Goal: Task Accomplishment & Management: Manage account settings

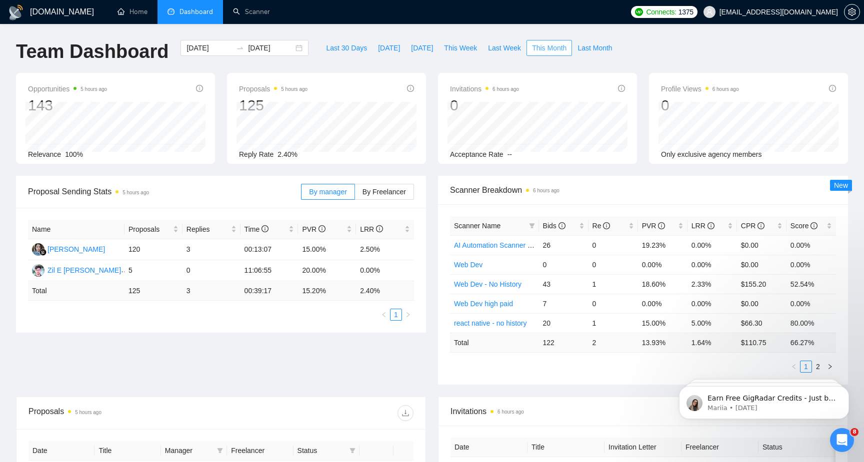
click at [557, 53] on span "This Month" at bounding box center [549, 47] width 34 height 11
click at [470, 47] on span "This Week" at bounding box center [460, 47] width 33 height 11
type input "[DATE]"
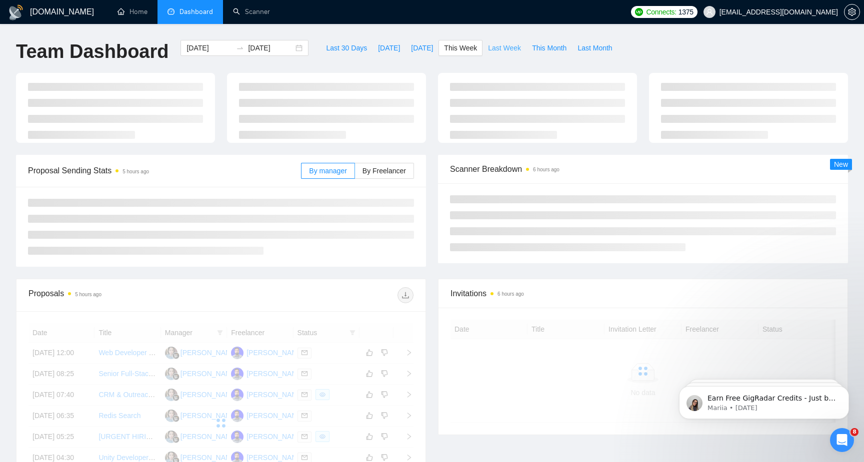
click at [510, 52] on span "Last Week" at bounding box center [504, 47] width 33 height 11
type input "[DATE]"
click at [479, 52] on button "This Week" at bounding box center [460, 48] width 44 height 16
type input "[DATE]"
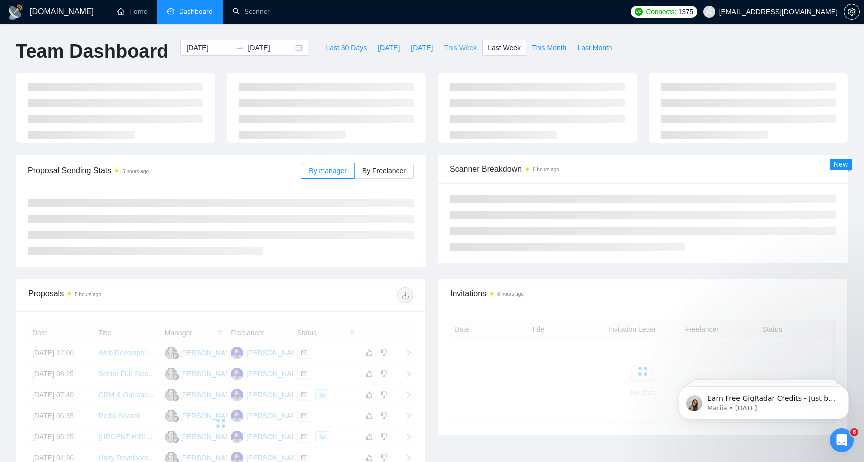
type input "[DATE]"
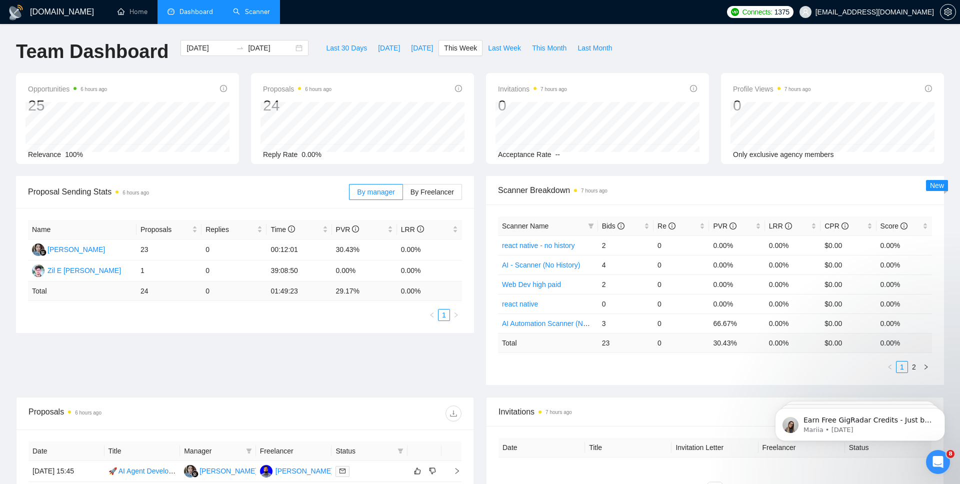
click at [250, 15] on link "Scanner" at bounding box center [251, 11] width 37 height 8
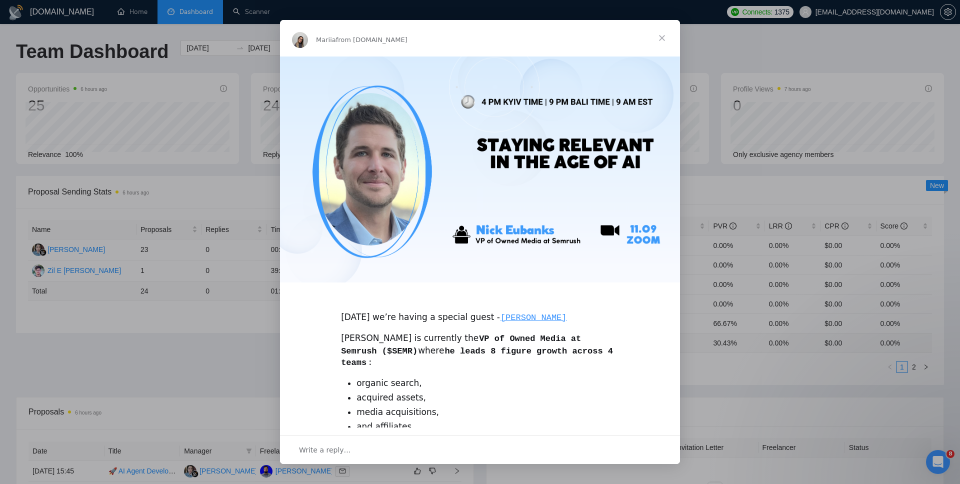
click at [665, 41] on span "Close" at bounding box center [662, 38] width 36 height 36
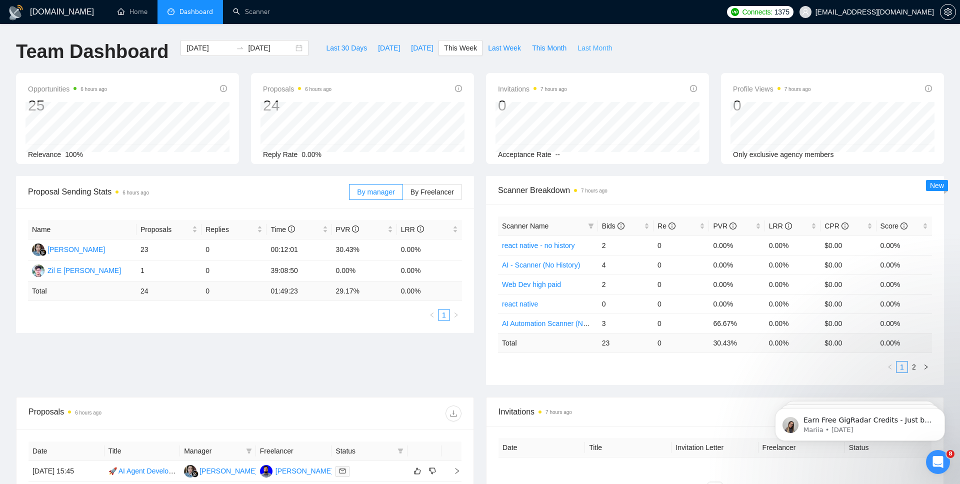
click at [598, 49] on span "Last Month" at bounding box center [594, 47] width 34 height 11
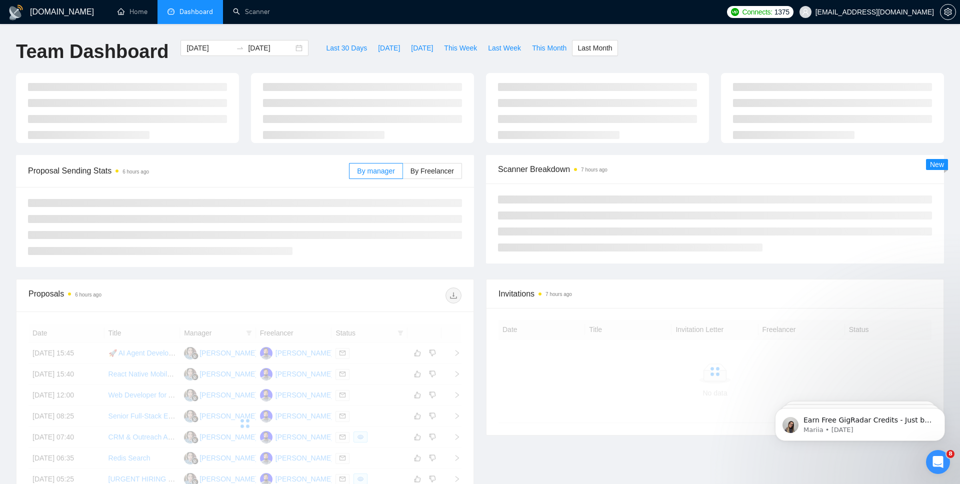
type input "[DATE]"
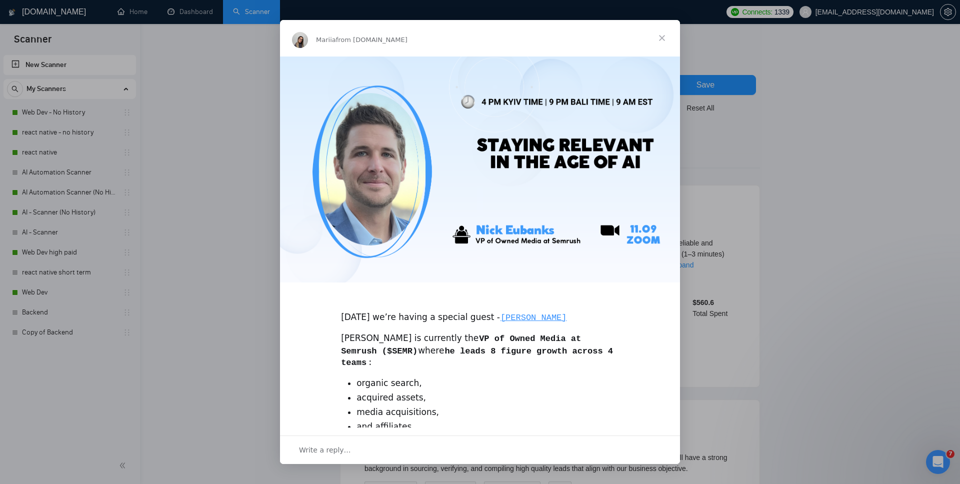
click at [664, 33] on span "Close" at bounding box center [662, 38] width 36 height 36
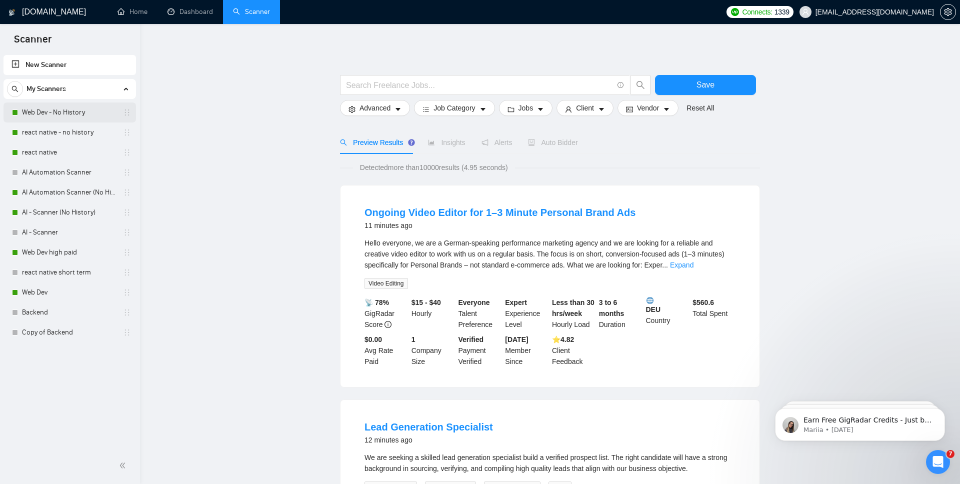
click at [60, 114] on link "Web Dev - No History" at bounding box center [69, 112] width 95 height 20
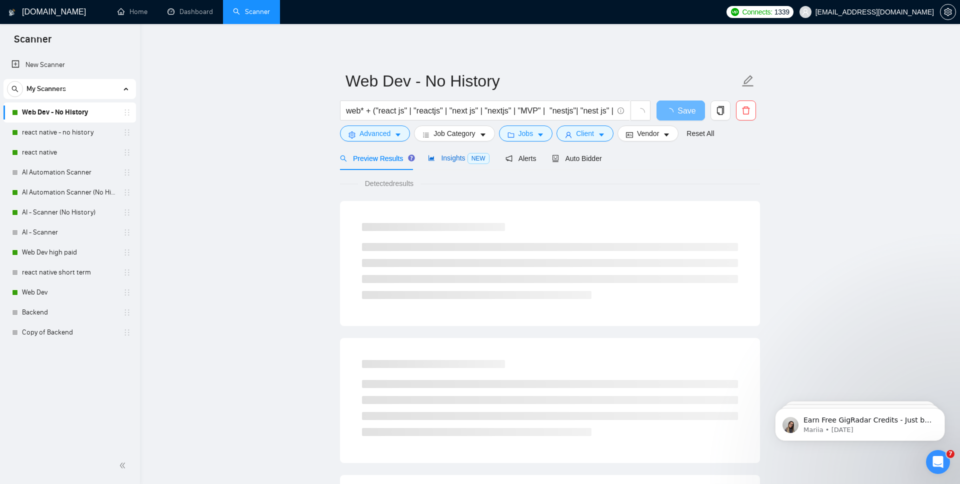
click at [462, 159] on span "Insights NEW" at bounding box center [458, 158] width 61 height 8
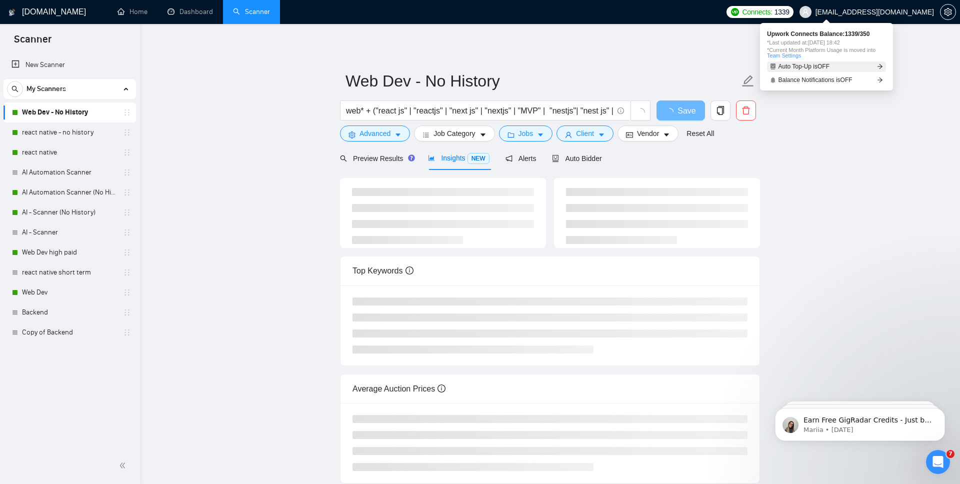
click at [838, 69] on link "Auto Top-Up is OFF" at bounding box center [826, 66] width 119 height 10
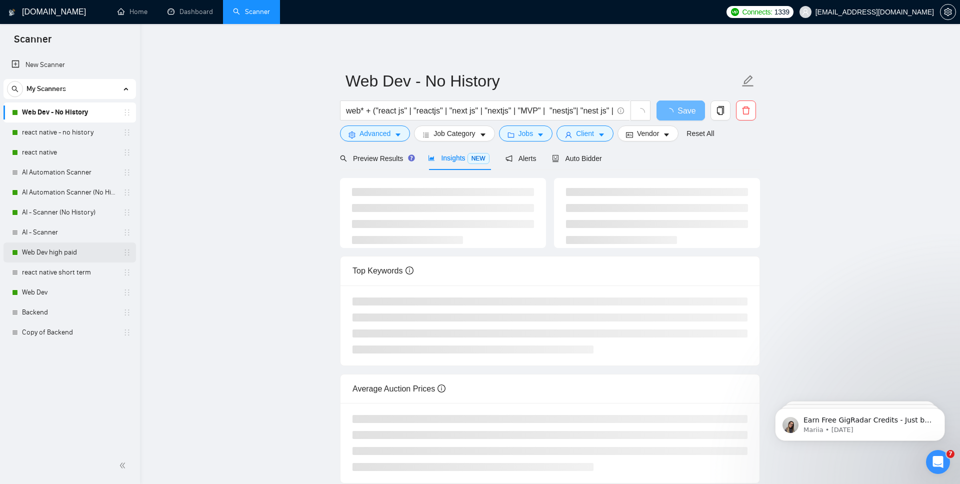
click at [57, 256] on link "Web Dev high paid" at bounding box center [69, 252] width 95 height 20
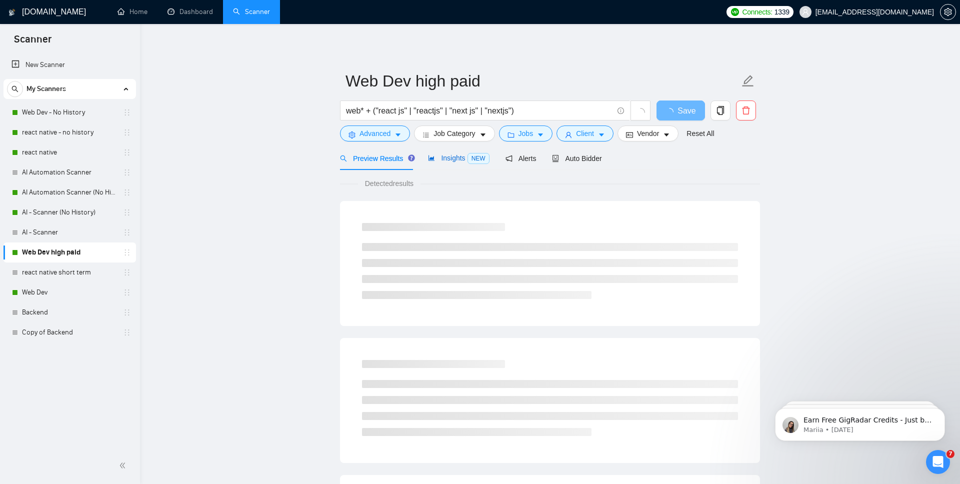
click at [462, 157] on span "Insights NEW" at bounding box center [458, 158] width 61 height 8
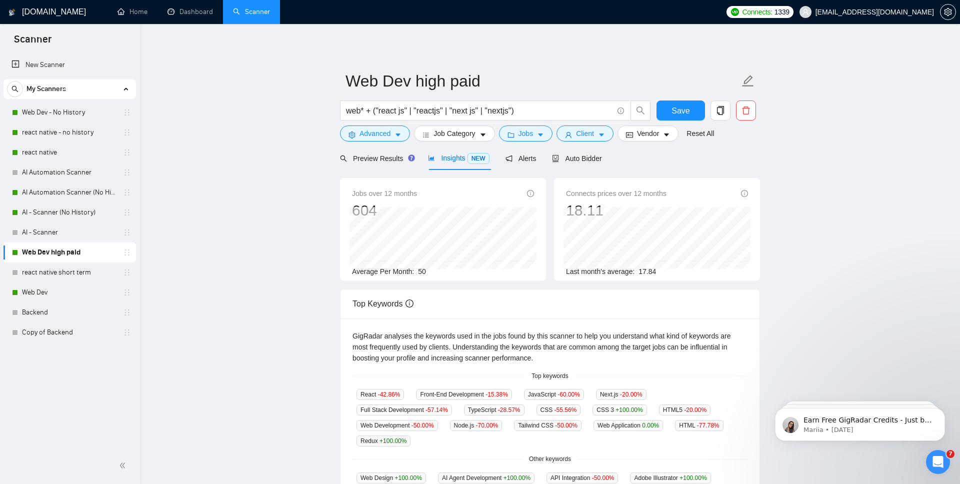
click at [425, 204] on div "Jobs over 12 months 604" at bounding box center [443, 204] width 182 height 32
click at [580, 129] on span "Client" at bounding box center [585, 133] width 18 height 11
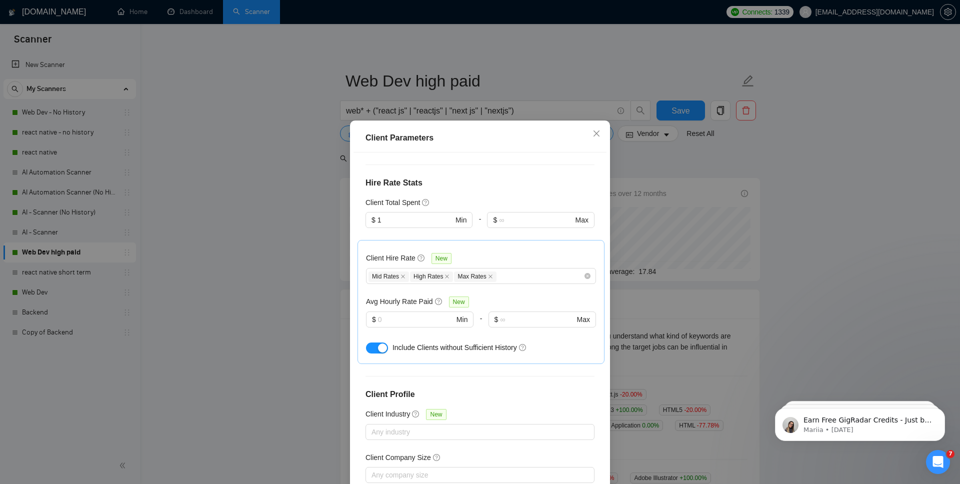
scroll to position [255, 0]
click at [411, 213] on input "1" at bounding box center [414, 218] width 75 height 11
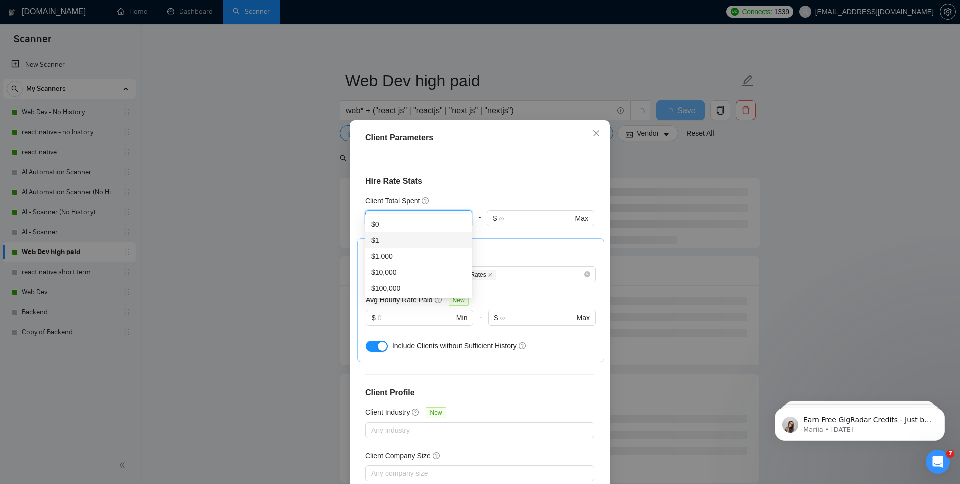
type input "1"
click at [499, 247] on div "Client Hire Rate New Mid Rates High Rates Max Rates Avg Hourly Rate Paid New $ …" at bounding box center [481, 300] width 230 height 107
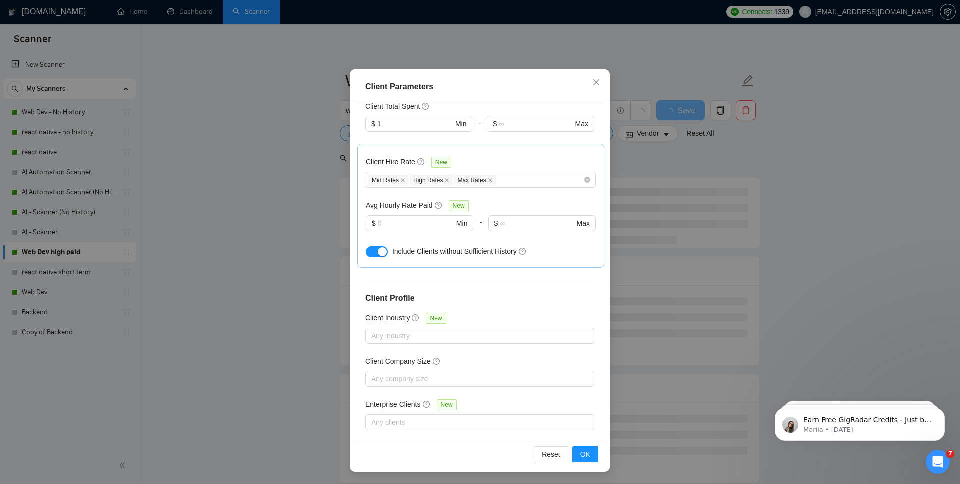
scroll to position [0, 0]
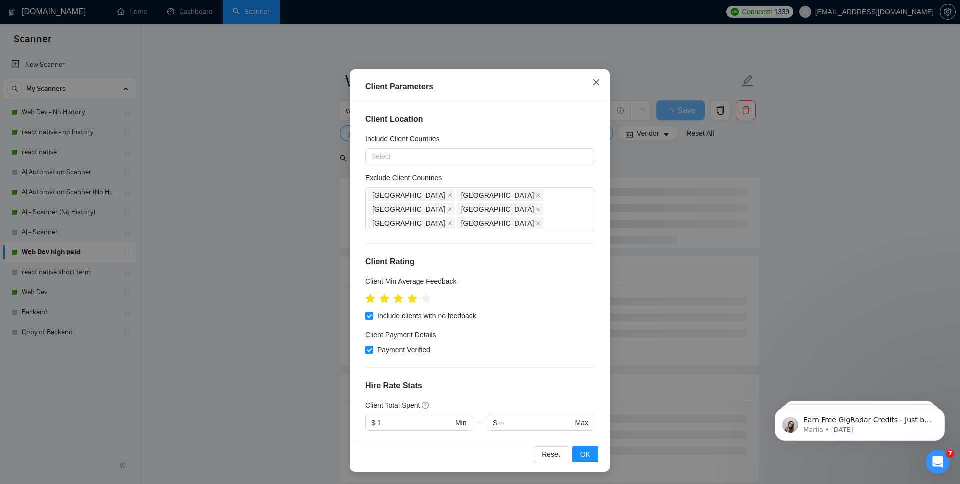
click at [591, 86] on span "Close" at bounding box center [596, 82] width 27 height 27
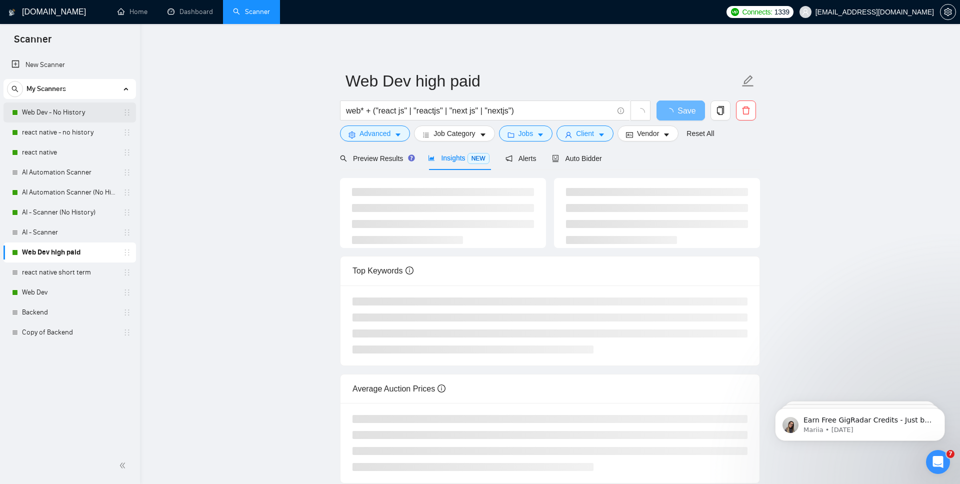
click at [64, 115] on link "Web Dev - No History" at bounding box center [69, 112] width 95 height 20
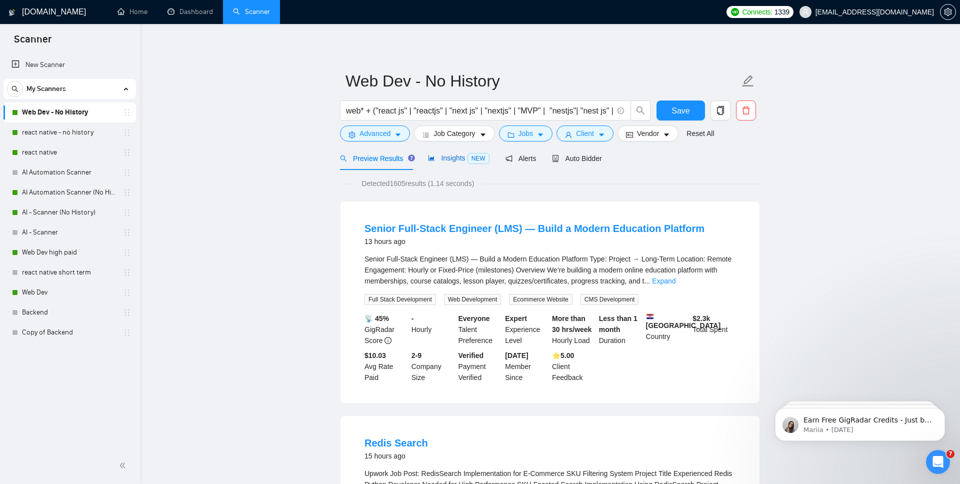
click at [456, 159] on span "Insights NEW" at bounding box center [458, 158] width 61 height 8
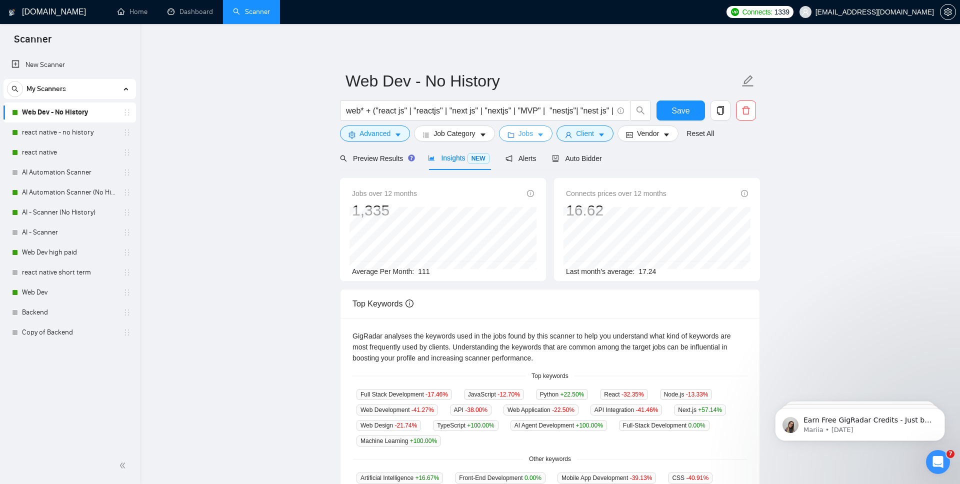
click at [521, 133] on span "Jobs" at bounding box center [525, 133] width 15 height 11
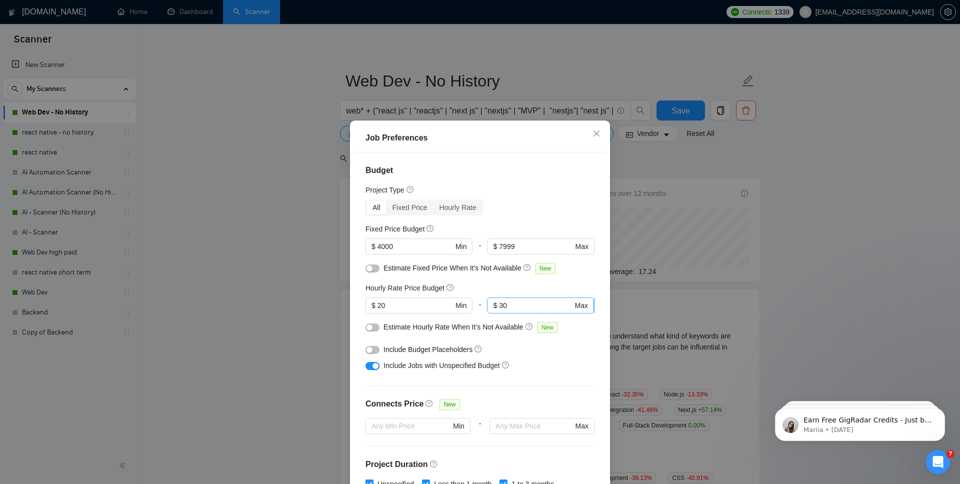
click at [515, 303] on input "30" at bounding box center [535, 305] width 73 height 11
click at [688, 180] on div "Job Preferences Budget Project Type All Fixed Price Hourly Rate Fixed Price Bud…" at bounding box center [480, 242] width 960 height 484
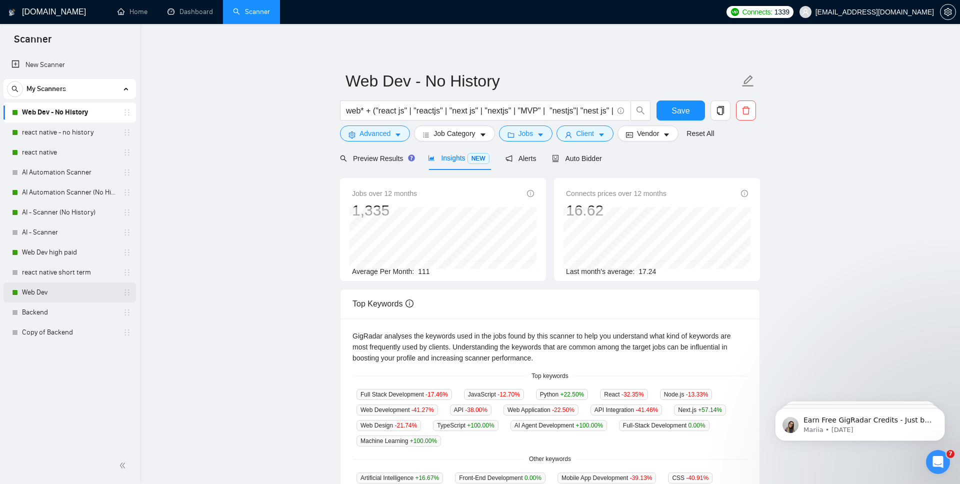
click at [38, 287] on link "Web Dev" at bounding box center [69, 292] width 95 height 20
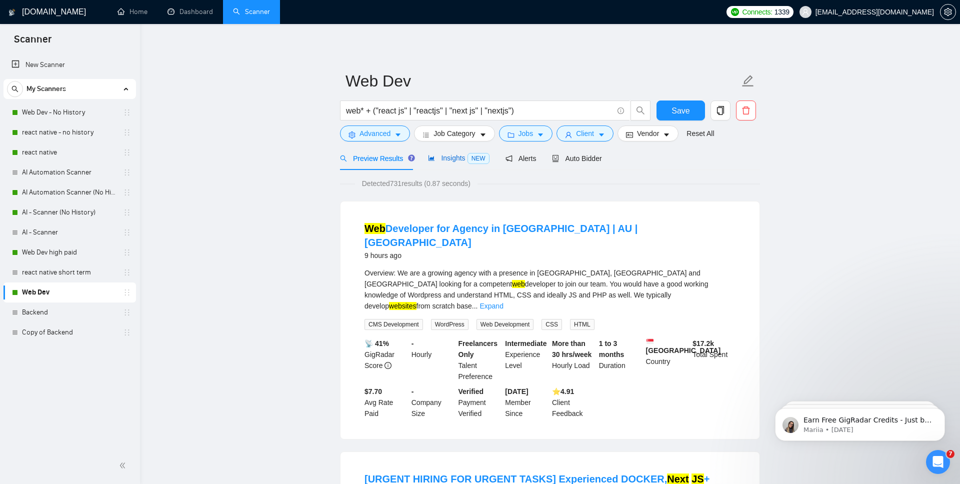
click at [460, 159] on span "Insights NEW" at bounding box center [458, 158] width 61 height 8
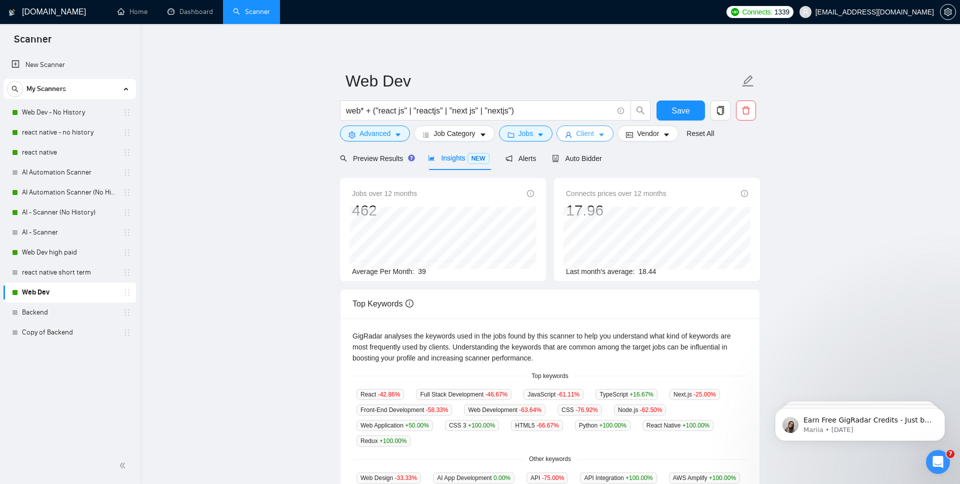
click at [569, 132] on icon "user" at bounding box center [568, 134] width 7 height 7
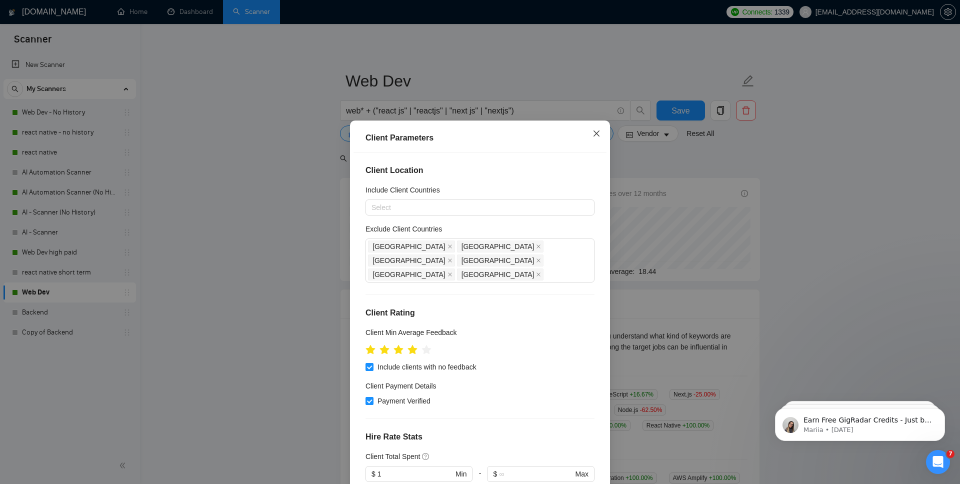
click at [599, 131] on icon "close" at bounding box center [596, 133] width 6 height 6
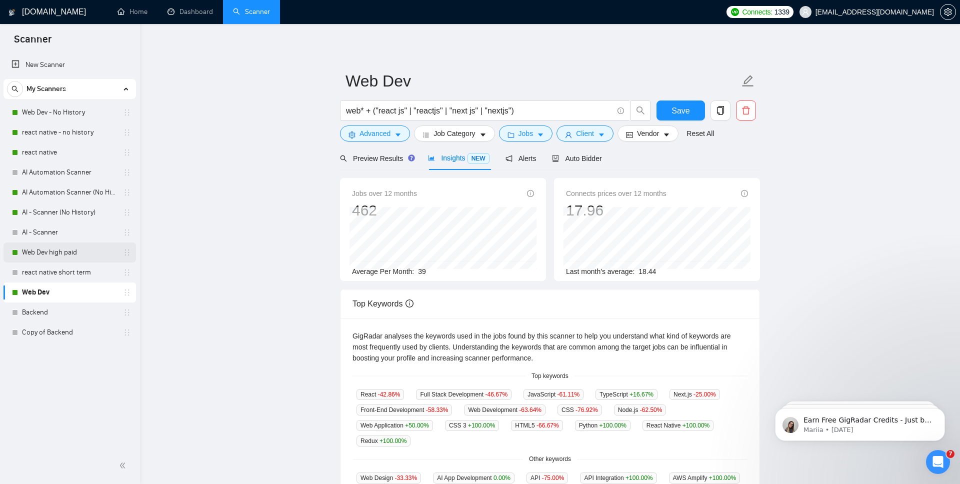
click at [66, 250] on link "Web Dev high paid" at bounding box center [69, 252] width 95 height 20
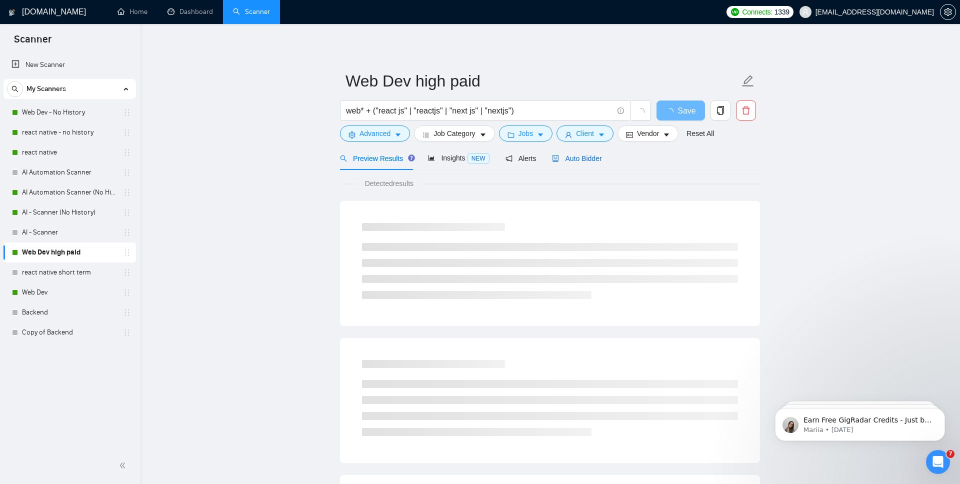
click at [590, 155] on span "Auto Bidder" at bounding box center [576, 158] width 49 height 8
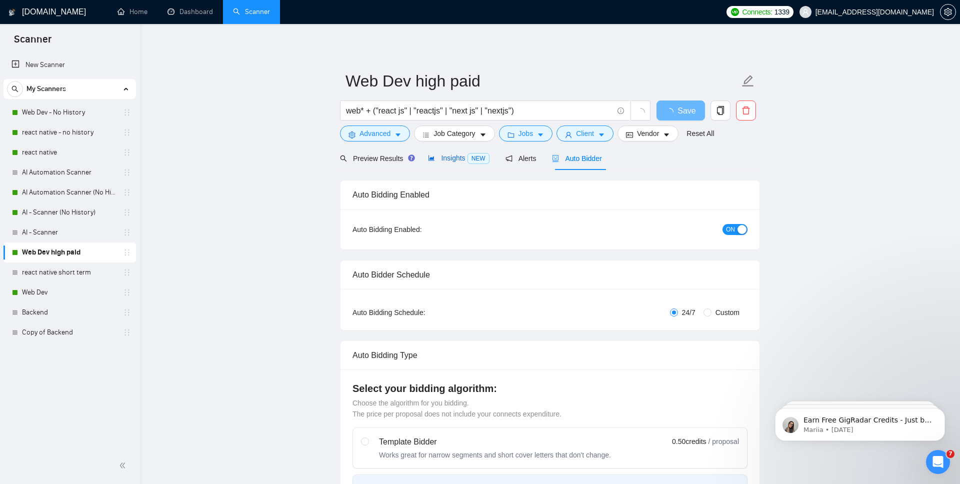
click at [466, 154] on span "Insights NEW" at bounding box center [458, 158] width 61 height 8
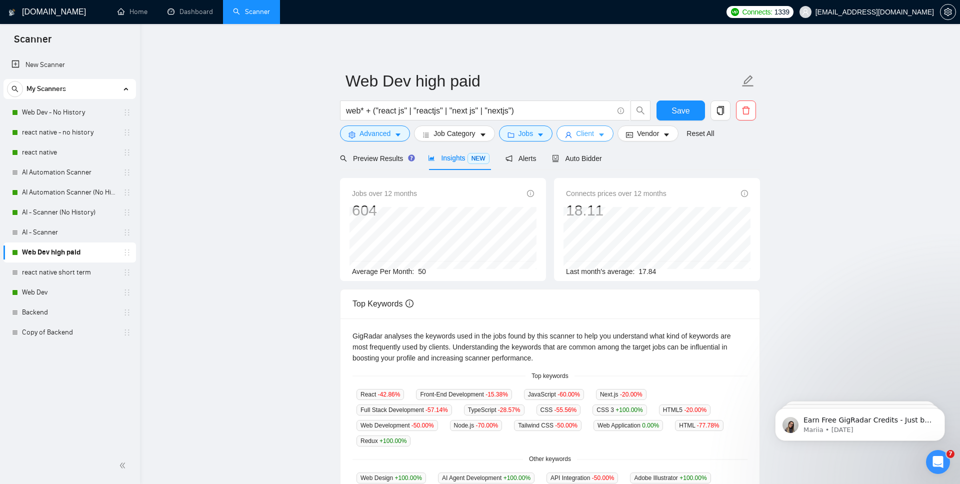
click at [607, 138] on button "Client" at bounding box center [584, 133] width 57 height 16
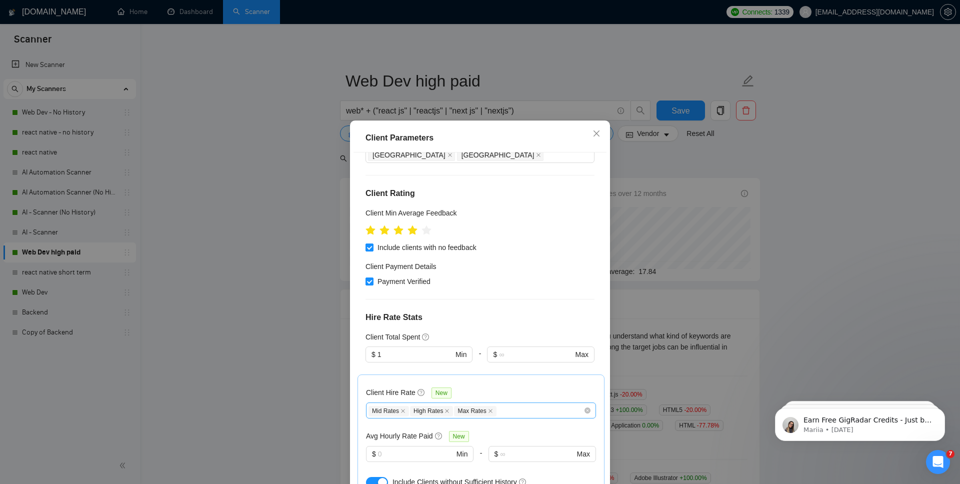
scroll to position [83, 0]
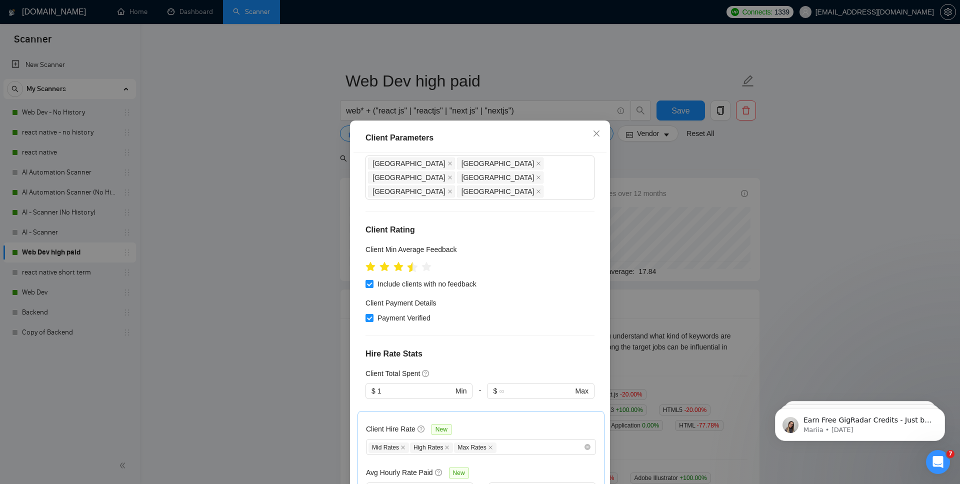
click at [410, 262] on icon "star" at bounding box center [412, 267] width 10 height 10
click at [568, 297] on div "Client Payment Details" at bounding box center [479, 304] width 229 height 15
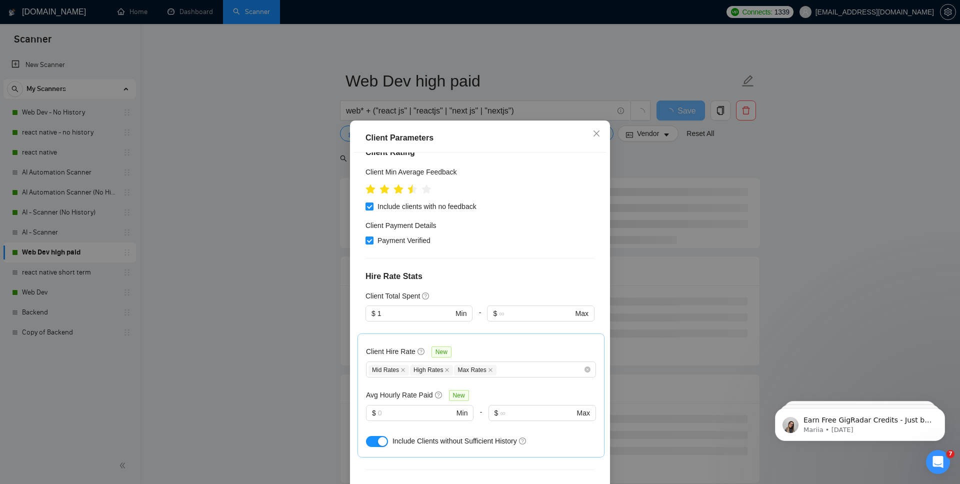
scroll to position [299, 0]
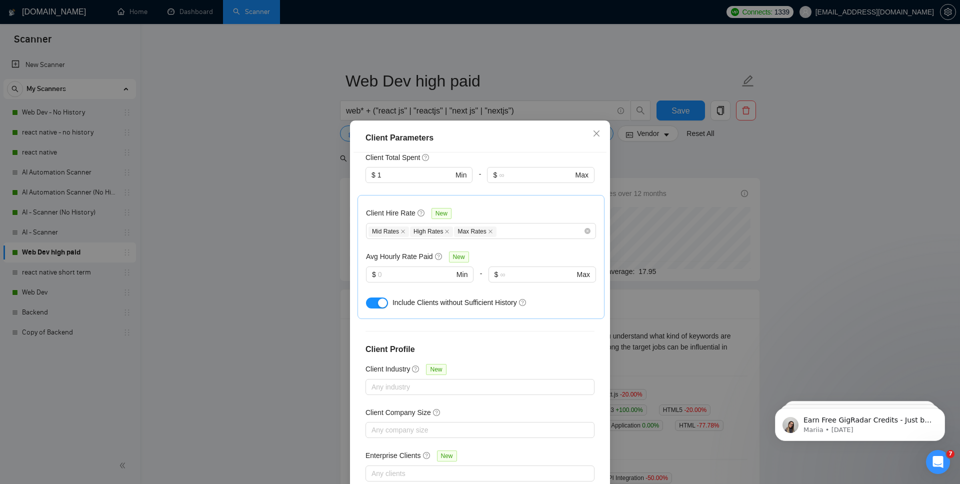
click at [731, 267] on div "Client Parameters Client Location Include Client Countries Select Exclude Clien…" at bounding box center [480, 242] width 960 height 484
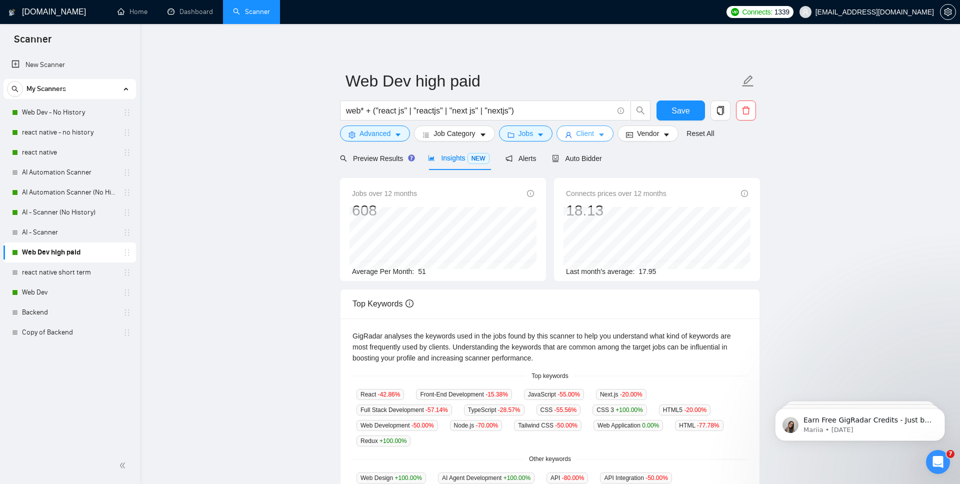
click at [594, 137] on span "Client" at bounding box center [585, 133] width 18 height 11
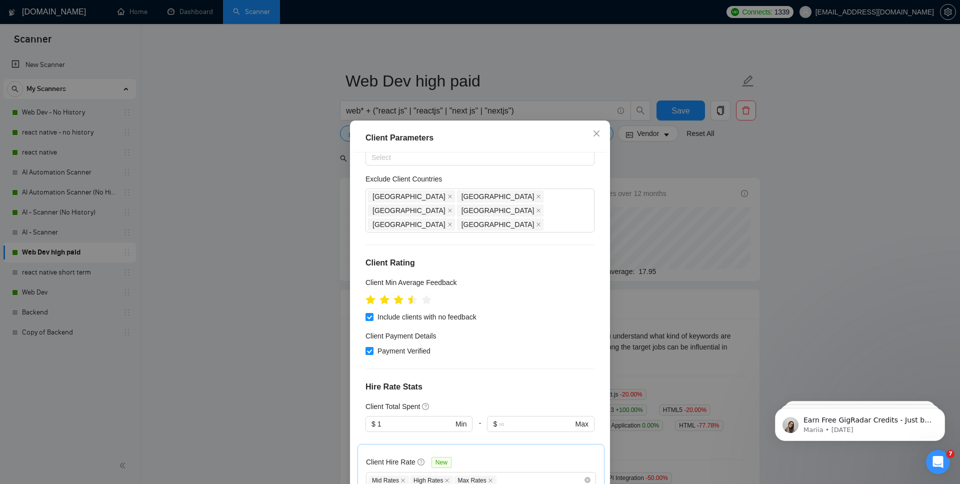
scroll to position [0, 0]
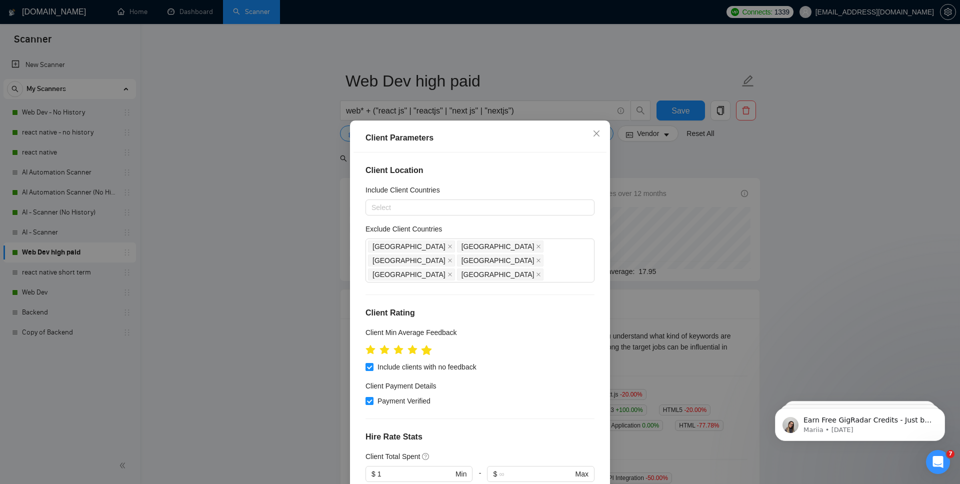
click at [427, 345] on icon "star" at bounding box center [426, 350] width 10 height 10
click at [414, 345] on icon "star" at bounding box center [412, 350] width 10 height 10
click at [697, 356] on div "Client Parameters Client Location Include Client Countries Select Exclude Clien…" at bounding box center [480, 242] width 960 height 484
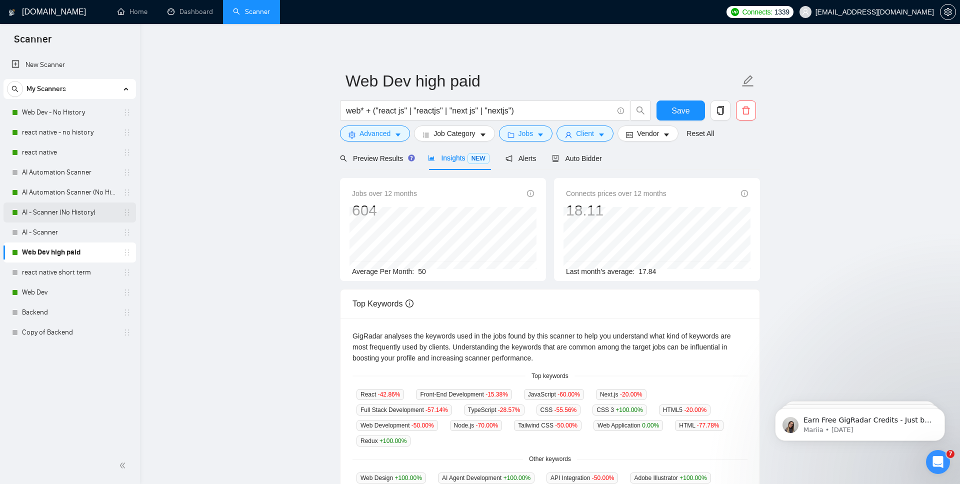
click at [75, 215] on link "AI - Scanner (No History)" at bounding box center [69, 212] width 95 height 20
click at [47, 306] on link "Backend" at bounding box center [69, 312] width 95 height 20
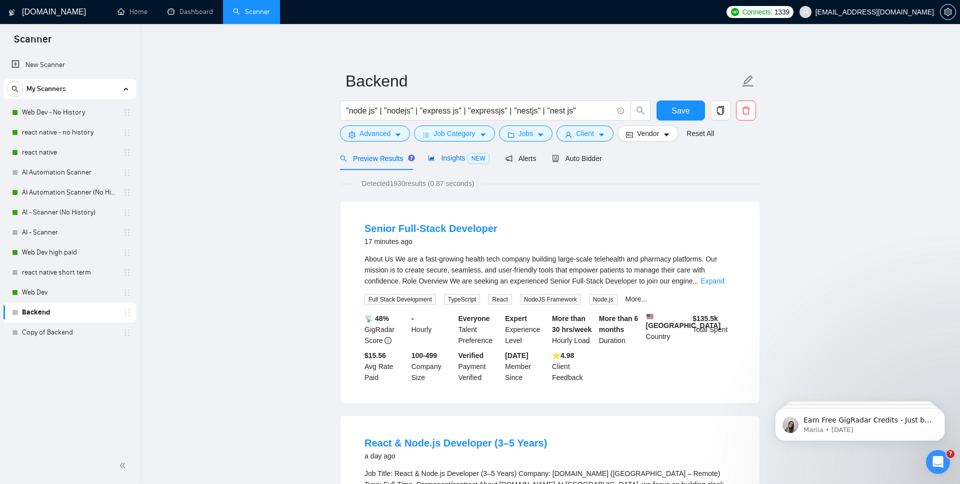
click at [433, 155] on icon "area-chart" at bounding box center [431, 157] width 7 height 7
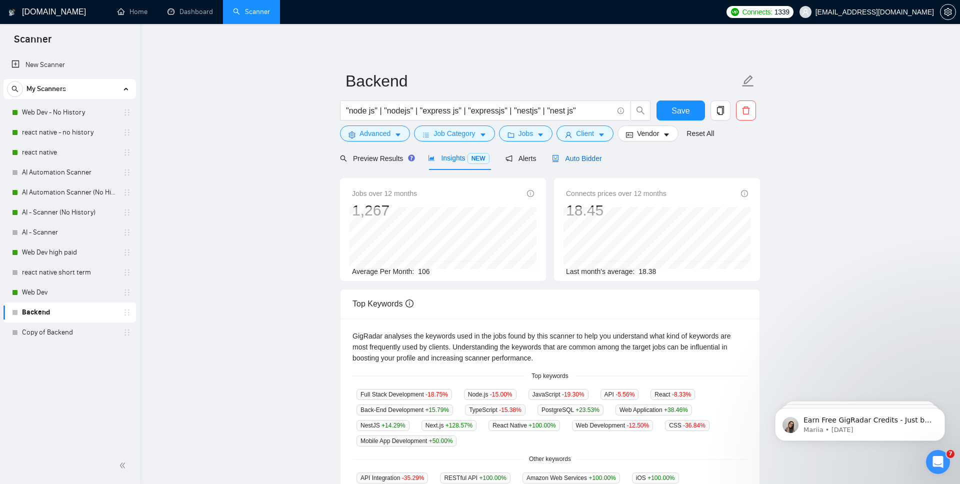
click at [586, 155] on span "Auto Bidder" at bounding box center [576, 158] width 49 height 8
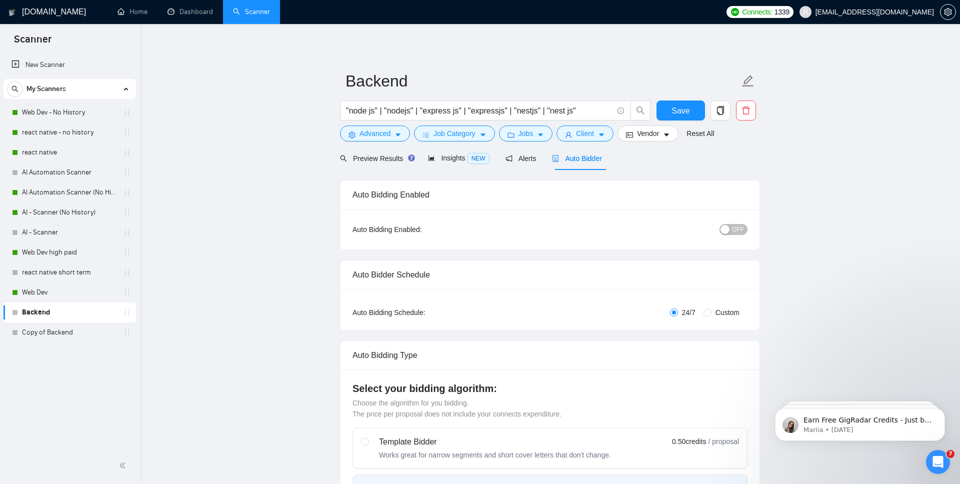
click at [736, 229] on span "OFF" at bounding box center [738, 229] width 12 height 11
click at [665, 109] on button "Save" at bounding box center [680, 110] width 48 height 20
click at [87, 196] on link "AI Automation Scanner (No History)" at bounding box center [69, 192] width 95 height 20
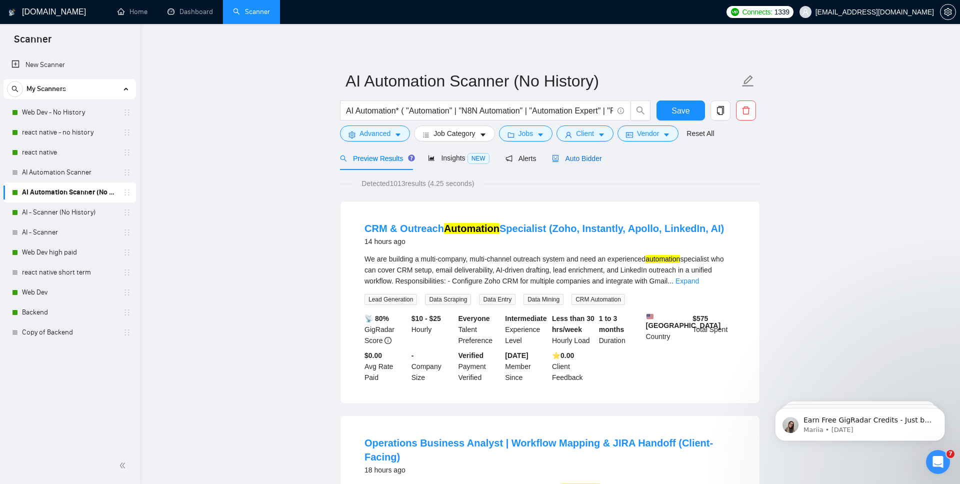
click at [581, 157] on span "Auto Bidder" at bounding box center [576, 158] width 49 height 8
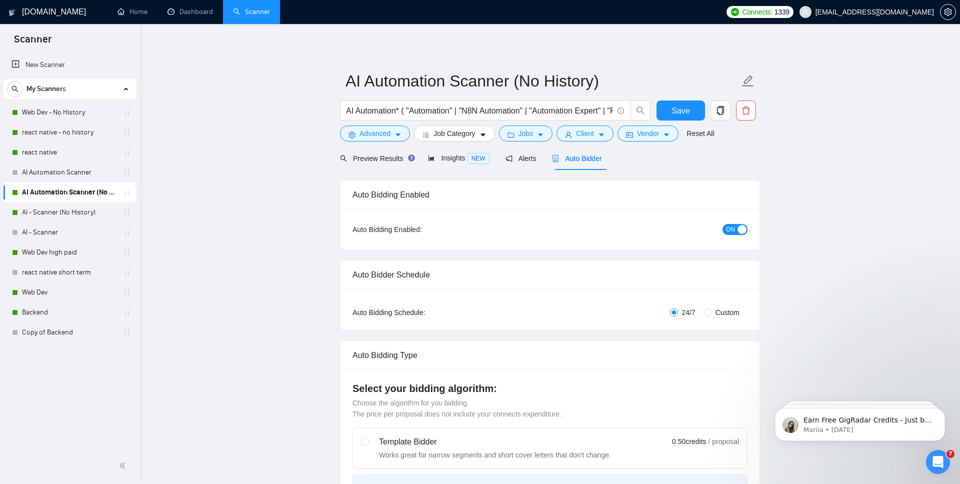
click at [742, 229] on div "button" at bounding box center [741, 229] width 9 height 9
click at [679, 119] on button "Save" at bounding box center [680, 110] width 48 height 20
